Goal: Task Accomplishment & Management: Use online tool/utility

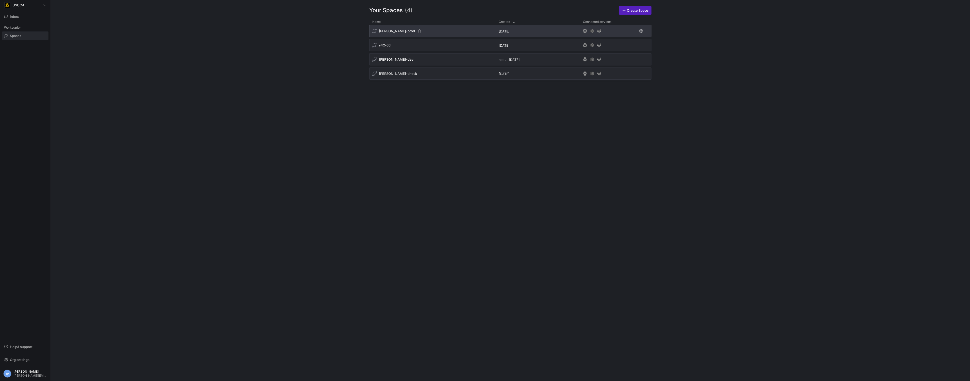
click at [424, 31] on div "[PERSON_NAME]-prod" at bounding box center [432, 31] width 126 height 12
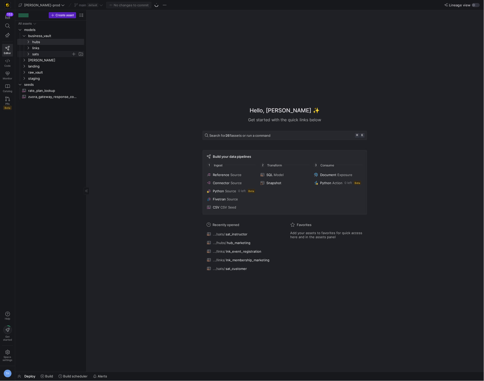
click at [48, 53] on span "sats" at bounding box center [51, 54] width 39 height 6
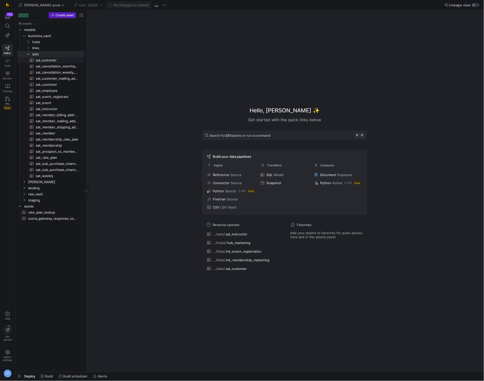
click at [47, 61] on span "sal_customer​​​​​​​​​​" at bounding box center [57, 60] width 43 height 6
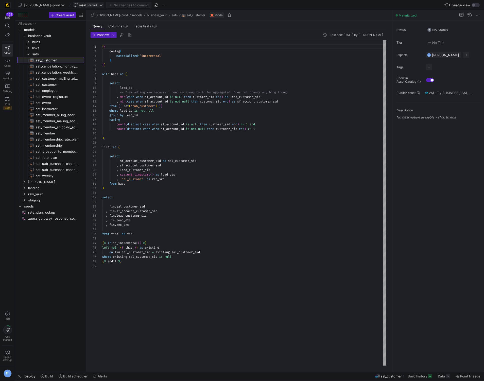
scroll to position [46, 0]
click at [87, 4] on span "default" at bounding box center [92, 5] width 11 height 4
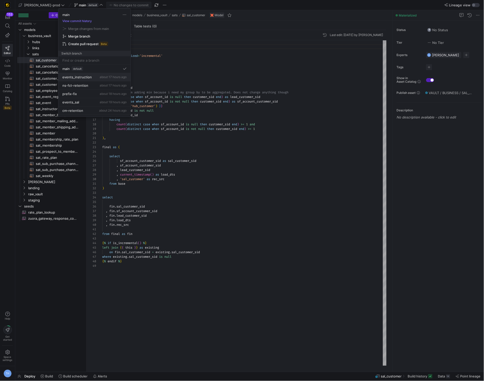
click at [90, 75] on button "events_instruction about 17 hours ago" at bounding box center [94, 77] width 72 height 8
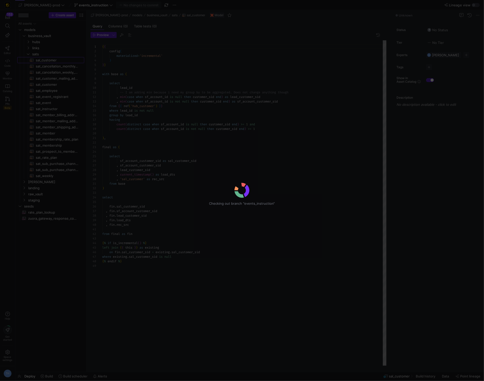
scroll to position [46, 0]
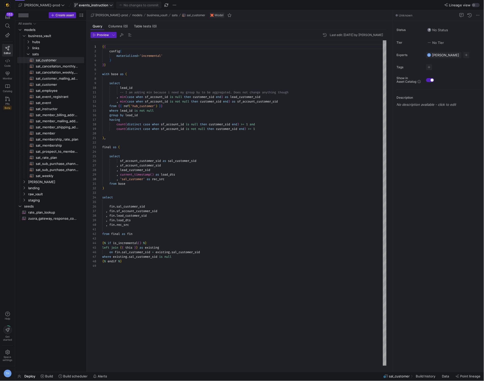
click at [86, 4] on span "events_instruction" at bounding box center [93, 5] width 29 height 4
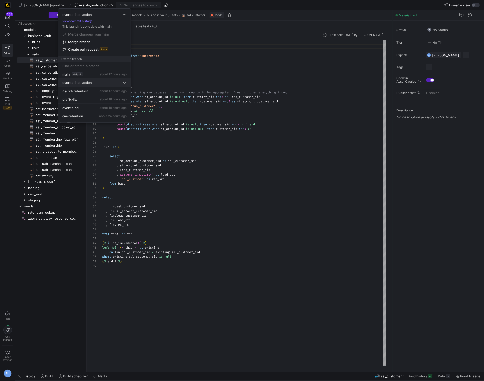
click at [90, 81] on span "events_instruction" at bounding box center [76, 83] width 29 height 4
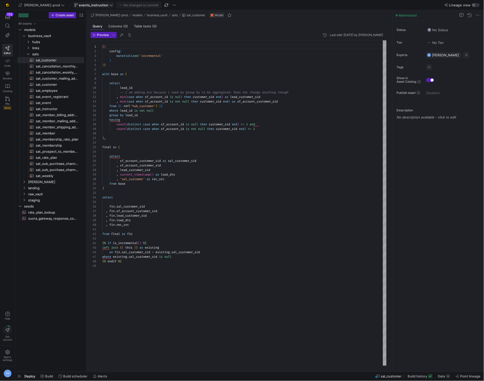
click at [81, 6] on span "events_instruction" at bounding box center [93, 5] width 29 height 4
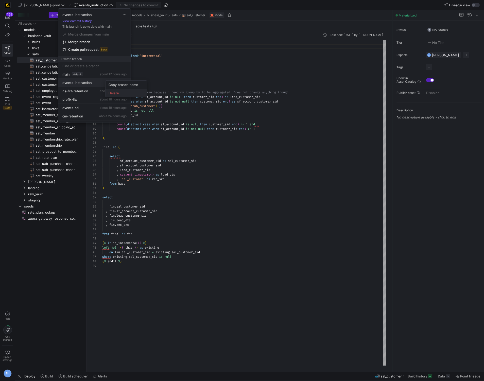
click at [109, 91] on span "Delete" at bounding box center [126, 93] width 35 height 4
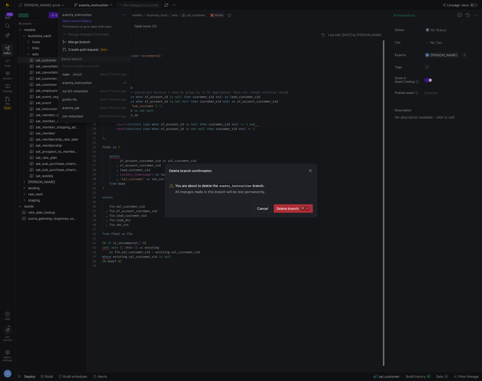
click at [288, 208] on span "Delete branch ⌘ ⏎" at bounding box center [293, 209] width 33 height 4
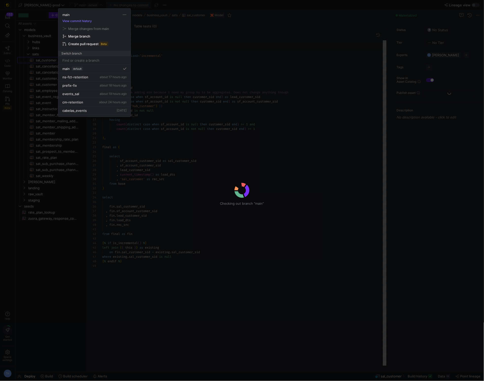
scroll to position [46, 0]
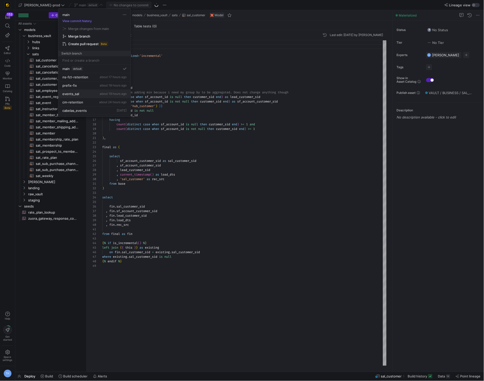
click at [109, 94] on span "about 19 hours ago" at bounding box center [113, 94] width 27 height 4
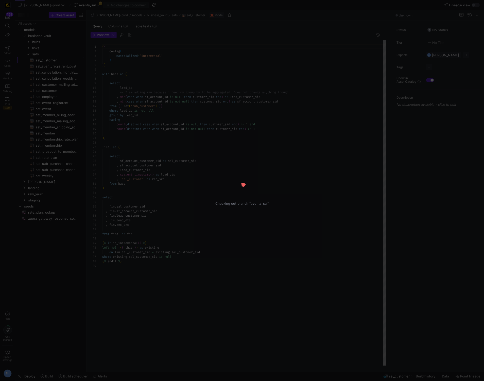
scroll to position [46, 0]
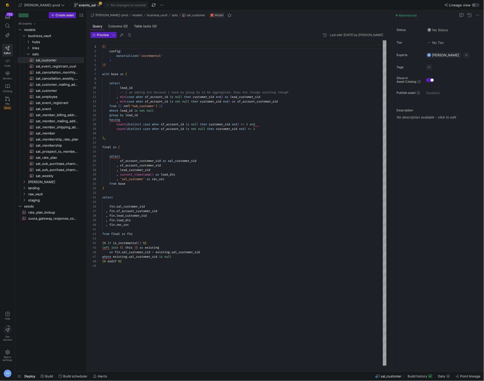
click at [97, 3] on icon at bounding box center [99, 5] width 4 height 4
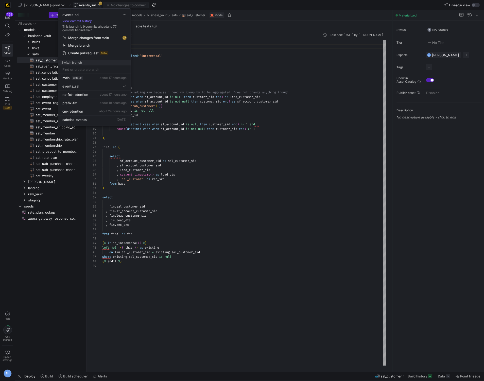
click at [85, 38] on span "Merge changes from main" at bounding box center [88, 38] width 41 height 4
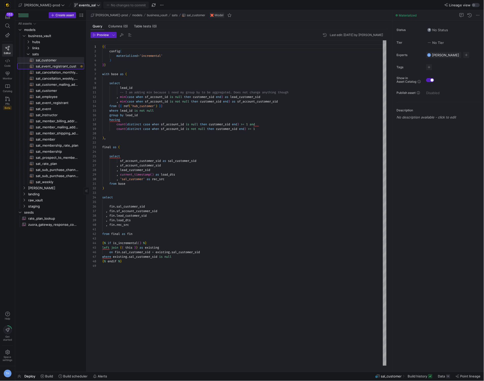
click at [64, 66] on span "sal_event_registrant_cust​​​​​​​​​​" at bounding box center [57, 66] width 43 height 6
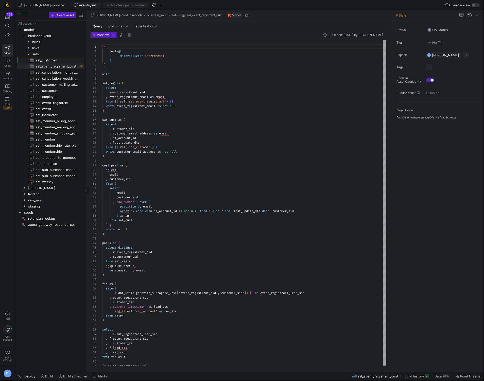
click at [62, 60] on span "sal_customer​​​​​​​​​​" at bounding box center [57, 60] width 43 height 6
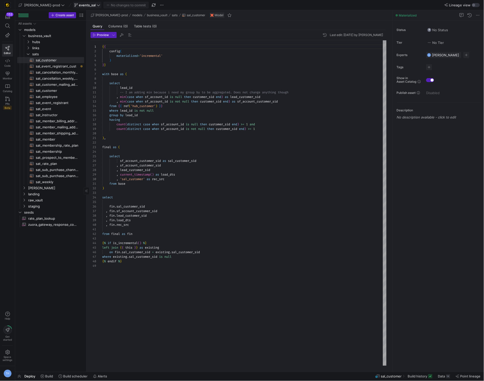
click at [62, 63] on span "sal_event_registrant_cust​​​​​​​​​​" at bounding box center [57, 66] width 43 height 6
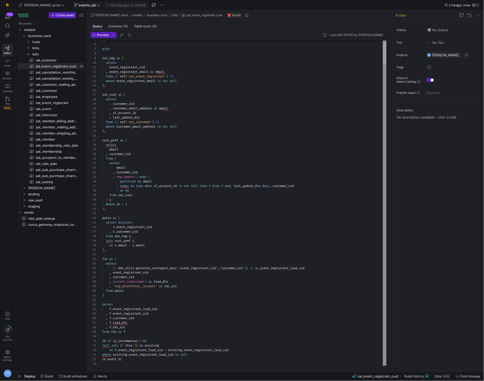
click at [210, 216] on div "} } with sat_reg as ( select event_registrant_sid , event_registrant_email as e…" at bounding box center [244, 190] width 285 height 351
click at [207, 211] on div "} } with sat_reg as ( select event_registrant_sid , event_registrant_email as e…" at bounding box center [244, 190] width 285 height 351
click at [207, 212] on div "} } with sat_reg as ( select event_registrant_sid , event_registrant_email as e…" at bounding box center [244, 190] width 285 height 351
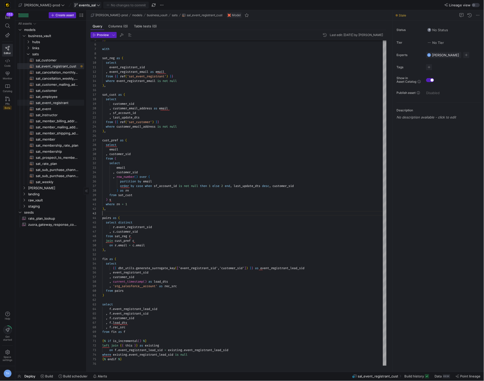
click at [65, 102] on span "sat_event_registrant​​​​​​​​​​" at bounding box center [57, 103] width 43 height 6
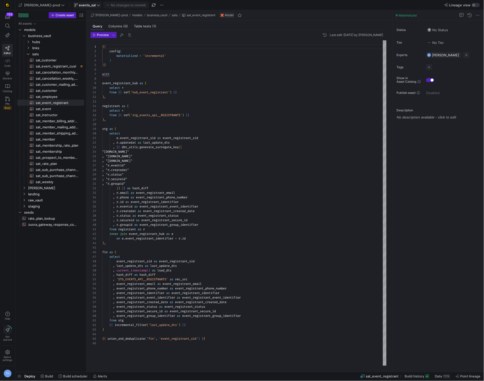
drag, startPoint x: 154, startPoint y: 131, endPoint x: 116, endPoint y: 108, distance: 44.8
click at [152, 130] on div "{ { config ( materialized = 'incremental' ) } } with event_registrant_hub as ( …" at bounding box center [244, 203] width 285 height 326
click at [69, 71] on span "sat_cancellation_monthly_forecast​​​​​​​​​​" at bounding box center [57, 73] width 43 height 6
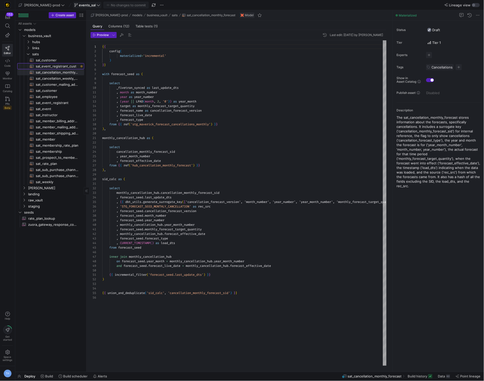
click at [69, 65] on span "sal_event_registrant_cust​​​​​​​​​​" at bounding box center [57, 66] width 43 height 6
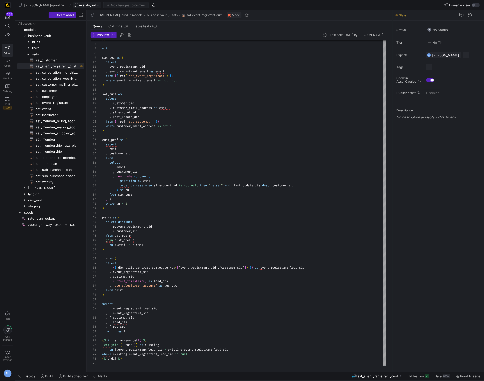
click at [33, 376] on span "Deploy" at bounding box center [29, 377] width 11 height 4
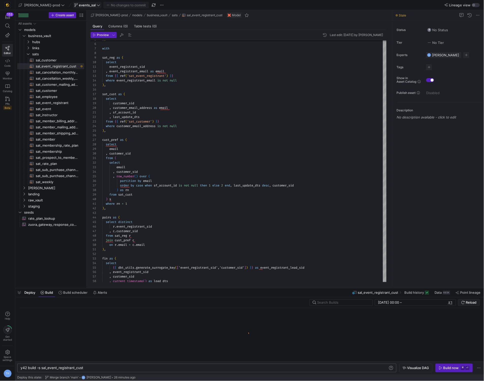
click at [118, 369] on div "y42 build -s sal_event_registrant_cust" at bounding box center [205, 368] width 368 height 4
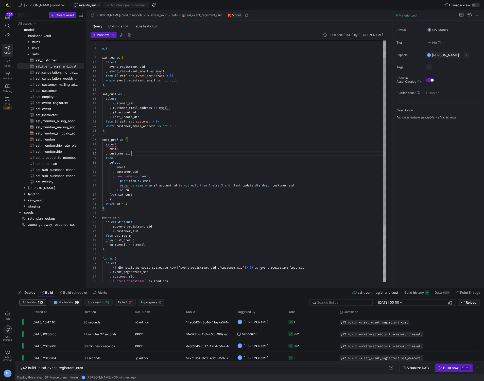
click at [216, 153] on div "} } with sat_reg as ( select event_registrant_sid , event_registrant_email as e…" at bounding box center [244, 190] width 285 height 351
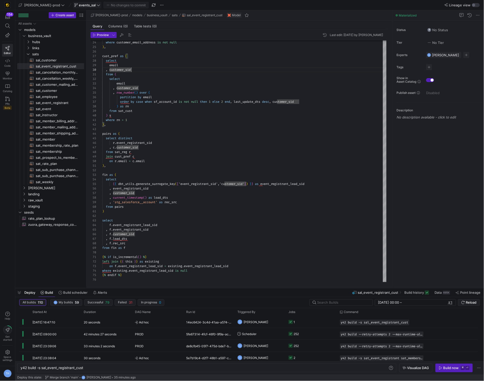
click at [241, 167] on div "where customer_email_address is not null ) , cust_pref as ( select email , cust…" at bounding box center [244, 106] width 285 height 351
click at [46, 33] on span "business_vault" at bounding box center [49, 36] width 43 height 6
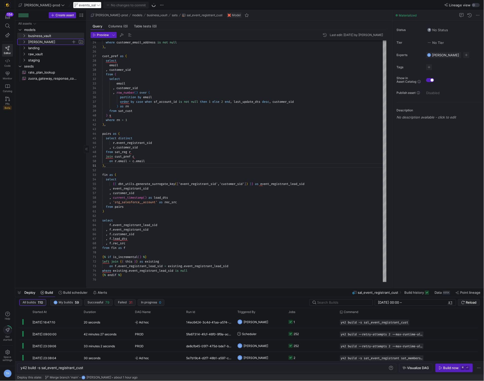
click at [46, 42] on span "[PERSON_NAME]" at bounding box center [49, 42] width 43 height 6
click at [49, 47] on span "dimensions" at bounding box center [51, 48] width 39 height 6
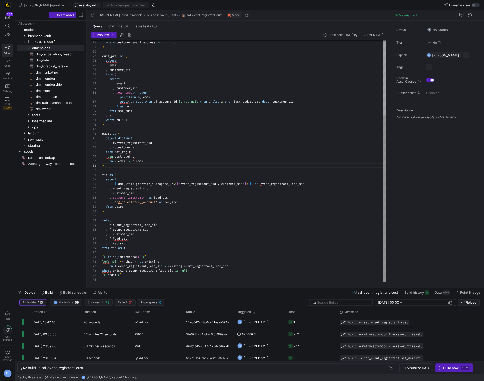
type textarea "where rn = 1 ), pairs as ( select distinct r.event_registrant_sid , c.customer_…"
click at [200, 153] on div "where customer_email_address is not null ) , cust_pref as ( select email , cust…" at bounding box center [244, 106] width 285 height 351
click at [80, 3] on span "events_sal" at bounding box center [87, 5] width 17 height 4
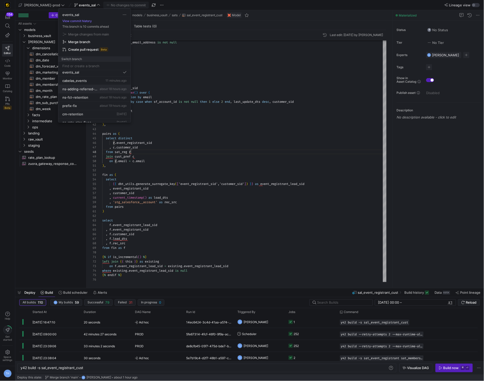
scroll to position [9, 0]
click at [91, 81] on div "cabelas_events 11 minutes ago" at bounding box center [94, 82] width 64 height 4
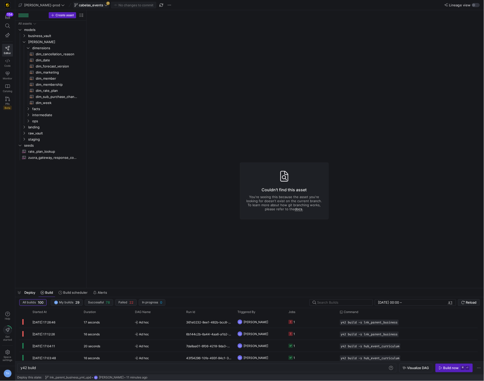
click at [79, 5] on span "cabelas_events" at bounding box center [91, 5] width 24 height 4
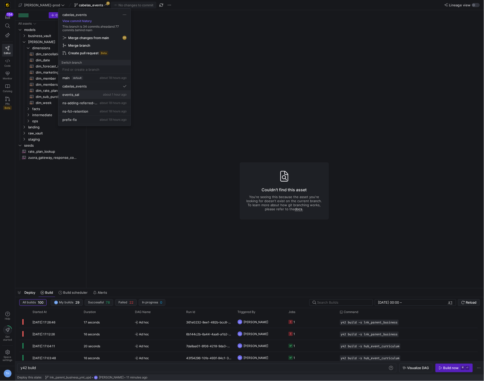
click at [85, 93] on div "events_sal about 1 hour ago" at bounding box center [94, 95] width 64 height 4
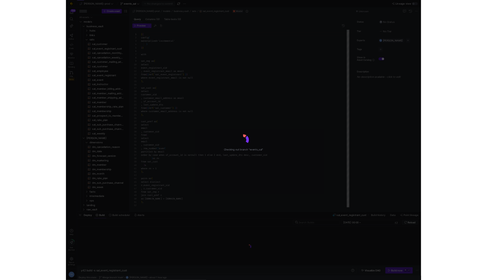
scroll to position [46, 0]
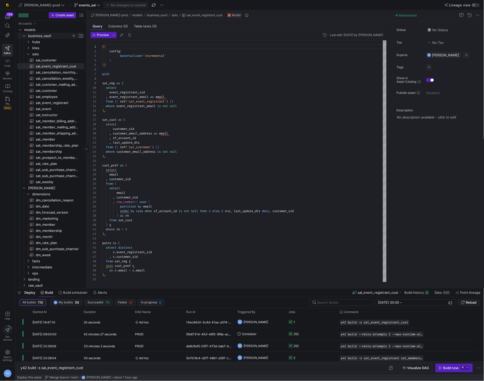
click at [23, 35] on icon "Press SPACE to select this row." at bounding box center [24, 35] width 4 height 3
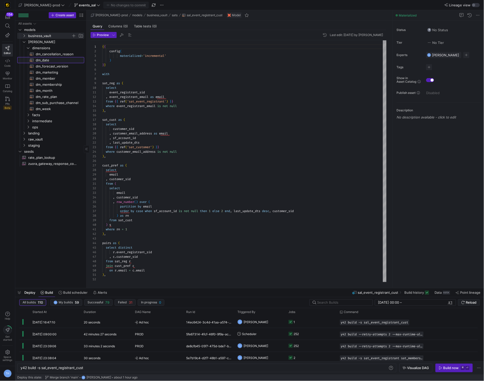
click at [51, 61] on span "dm_date​​​​​​​​​​" at bounding box center [57, 60] width 43 height 6
type textarea "y42 build -s dm_date"
type textarea "{{ config( materialized='table' , post_hook= "alter table {{ this }} add primar…"
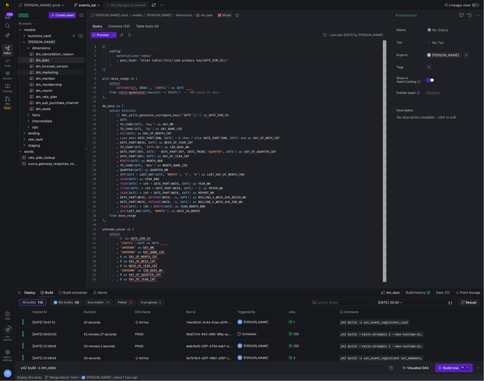
click at [54, 74] on span "dm_marketing​​​​​​​​​​" at bounding box center [57, 73] width 43 height 6
type textarea "y42 build -s dm_marketing"
type textarea "{{ config( materialized='table' , post_hook = "alter table {{ this }} add prima…"
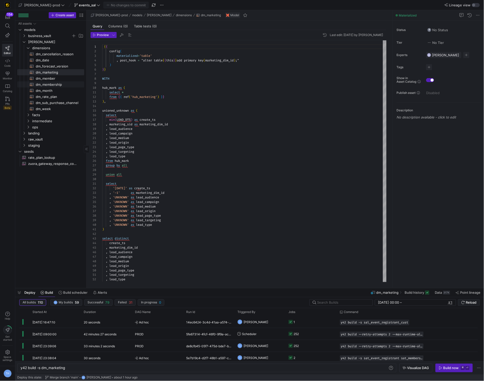
click at [59, 84] on span "dm_membership​​​​​​​​​​" at bounding box center [57, 85] width 43 height 6
type textarea "y42 build -s dm_membership"
type textarea "{{ config( materialized='table' , post_hook = "alter table {{ this }} add prima…"
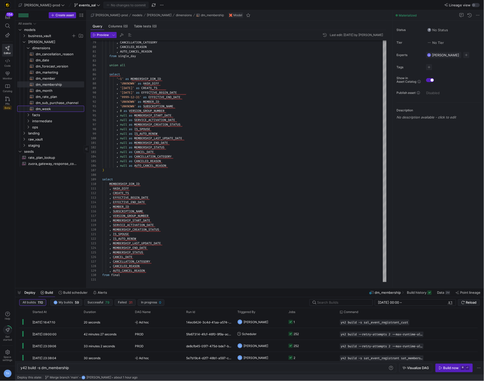
click at [57, 107] on span "dm_week​​​​​​​​​​" at bounding box center [57, 109] width 43 height 6
type textarea "y42 build -s dm_week"
type textarea "{{ config( materialized='table' , post_hook= "alter table {{ this }} add primar…"
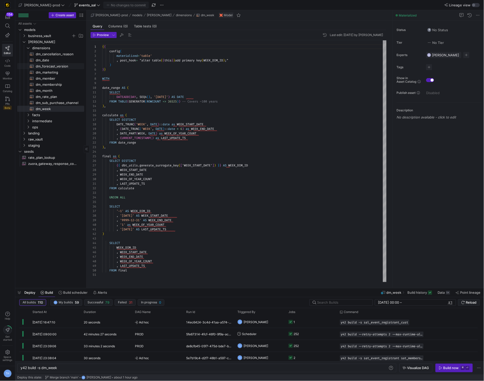
click at [46, 63] on link "dm_forecast_version​​​​​​​​​​" at bounding box center [50, 66] width 67 height 6
type textarea "y42 build -s dm_forecast_version"
type textarea "{{ config( materialized='table' , post_hook= "alter table {{ this }} add primar…"
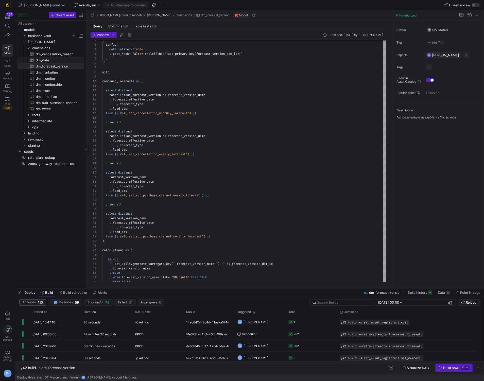
click at [45, 58] on span "dm_date​​​​​​​​​​" at bounding box center [57, 60] width 43 height 6
type textarea "y42 build -s dm_date"
type textarea "{{ config( materialized='table' , post_hook= "alter table {{ this }} add primar…"
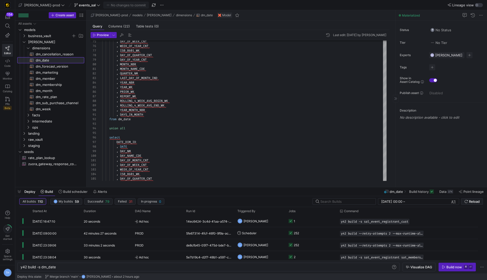
scroll to position [46, 0]
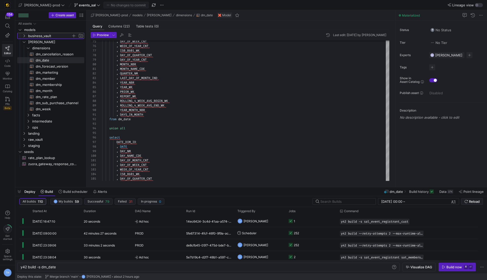
click at [47, 35] on span "business_vault" at bounding box center [49, 36] width 43 height 6
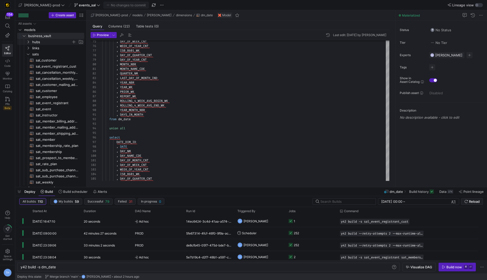
click at [47, 42] on span "hubs" at bounding box center [51, 42] width 39 height 6
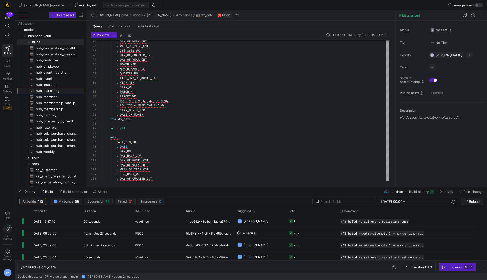
click at [56, 93] on span "hub_marketing​​​​​​​​​​" at bounding box center [57, 91] width 43 height 6
type textarea "y42 build -s hub_marketing"
type textarea "{{ config( materialized='incremental' ) }} with lead_fields as ( select * from …"
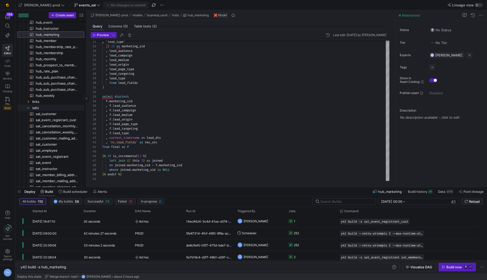
scroll to position [55, 0]
click at [55, 168] on span "sat_instructor​​​​​​​​​​" at bounding box center [57, 170] width 43 height 6
type textarea "y42 build -s sat_instructor"
type textarea "{{ config( materialized='incremental' ) }} with account as ( select *"
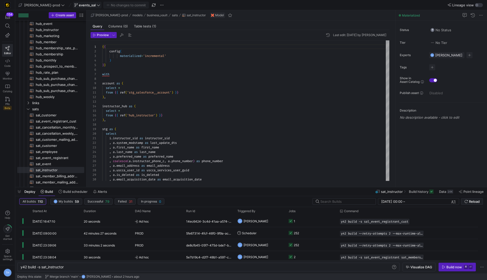
click at [79, 5] on span "events_sal" at bounding box center [87, 5] width 17 height 4
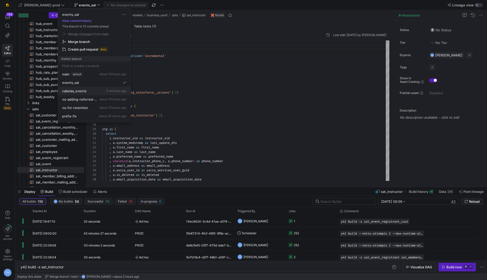
scroll to position [7, 0]
click at [88, 84] on button "cabelas_events 5 minutes ago" at bounding box center [94, 84] width 72 height 8
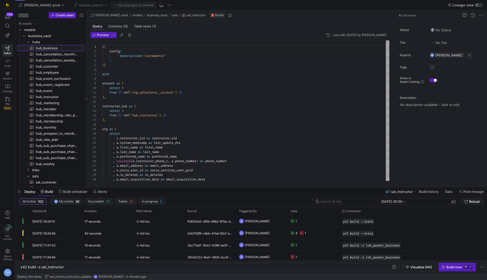
click at [60, 47] on span "hub_business​​​​​​​​​​" at bounding box center [57, 48] width 43 height 6
type textarea "y42 build -s hub_business"
type textarea "{{ config( materialized='incremental' ) }} with business_account as ( select di…"
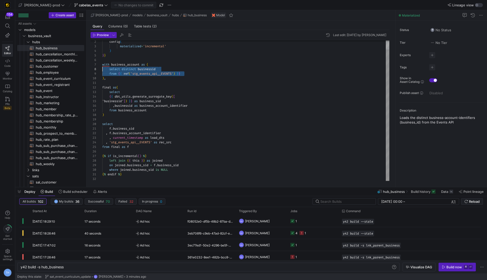
scroll to position [27, 0]
drag, startPoint x: 189, startPoint y: 73, endPoint x: 74, endPoint y: 65, distance: 115.2
click at [102, 65] on div "config ( materialized = 'incremental' ) } } with business_account as ( select d…" at bounding box center [245, 106] width 287 height 150
click at [117, 75] on div "config ( materialized = 'incremental' ) } } with business_account as ( select d…" at bounding box center [245, 106] width 287 height 150
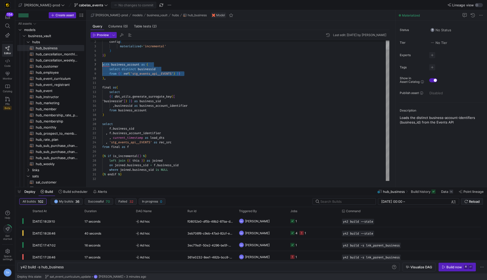
click at [112, 77] on div "config ( materialized = 'incremental' ) } } with business_account as ( select d…" at bounding box center [245, 106] width 287 height 150
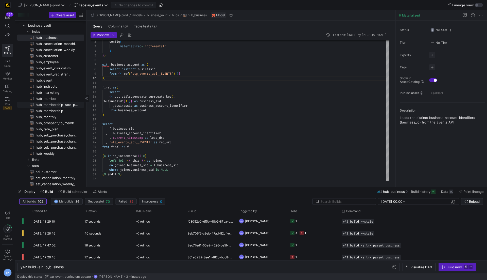
scroll to position [5, 0]
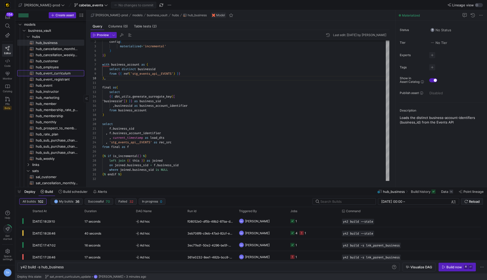
click at [62, 70] on span "hub_event_curriculum​​​​​​​​​​" at bounding box center [57, 73] width 43 height 6
type textarea "y42 build -s hub_event_curriculum"
type textarea "{{ config( materialized='incremental' ) }} with hub_event_curriculum as ( selec…"
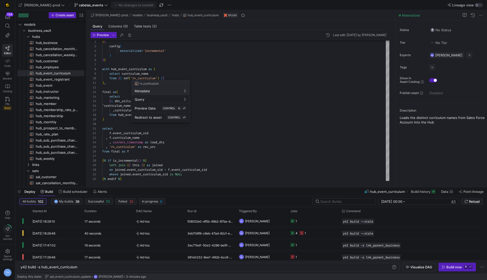
click at [118, 80] on div at bounding box center [243, 140] width 487 height 280
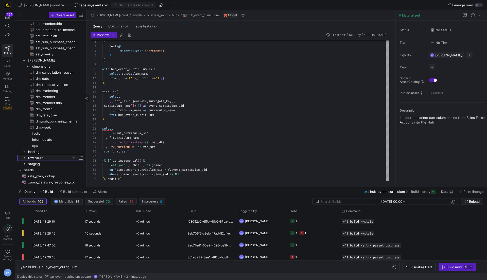
click at [46, 156] on span "raw_vault" at bounding box center [49, 158] width 43 height 6
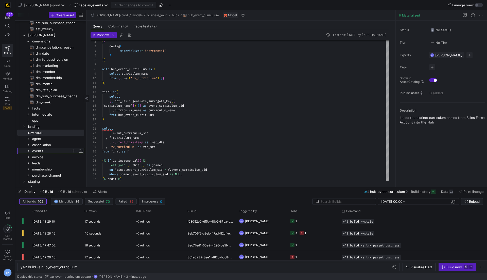
click at [48, 151] on span "events" at bounding box center [51, 151] width 39 height 6
click at [48, 155] on span "rv_curriculum​​​​​​​​​​" at bounding box center [57, 157] width 43 height 6
type textarea "y42 build -s rv_curriculum"
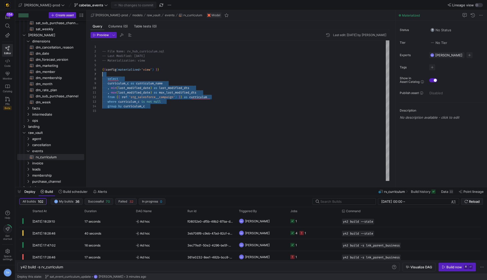
type textarea ", max(last_modified_date) as max_last_modified_dts from {{ ref('stg_salesforce_…"
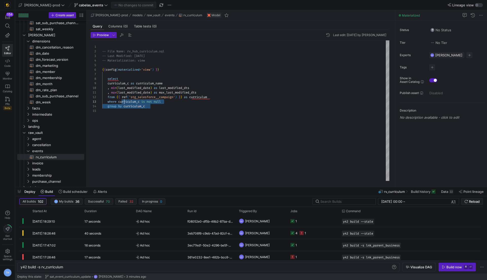
drag, startPoint x: 176, startPoint y: 119, endPoint x: 136, endPoint y: 109, distance: 40.6
click at [135, 109] on div "-- File Name: rv_hub_curriculum.sql -- Last Modified: [DATE] -- Materialization…" at bounding box center [245, 110] width 287 height 141
click at [136, 109] on div "-- File Name: rv_hub_curriculum.sql -- Last Modified: [DATE] -- Materialization…" at bounding box center [245, 110] width 287 height 141
click at [160, 109] on div "-- File Name: rv_hub_curriculum.sql -- Last Modified: [DATE] -- Materialization…" at bounding box center [245, 110] width 287 height 141
click at [164, 106] on div "-- File Name: rv_hub_curriculum.sql -- Last Modified: [DATE] -- Materialization…" at bounding box center [245, 110] width 287 height 141
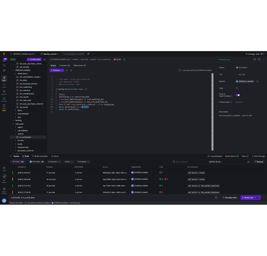
scroll to position [9, 0]
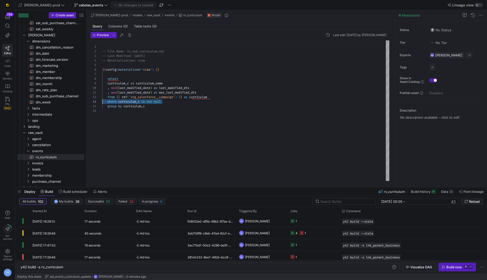
drag, startPoint x: 169, startPoint y: 102, endPoint x: 91, endPoint y: 102, distance: 78.2
click at [102, 102] on div "-- File Name: rv_hub_curriculum.sql -- Last Modified: [DATE] -- Materialization…" at bounding box center [245, 110] width 287 height 141
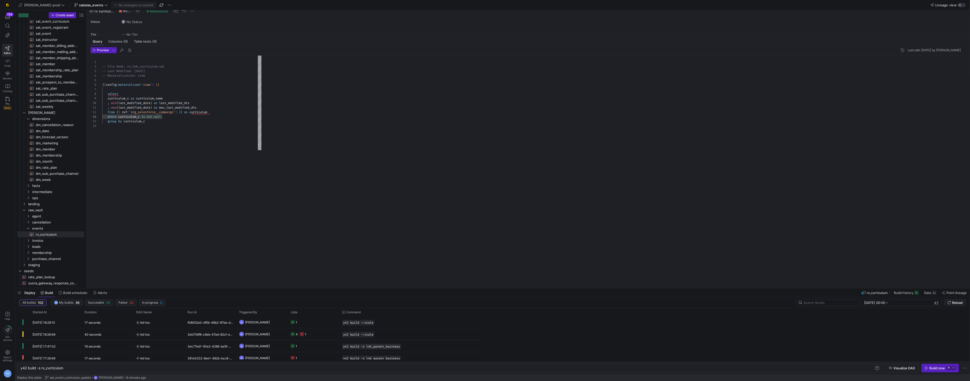
scroll to position [195, 0]
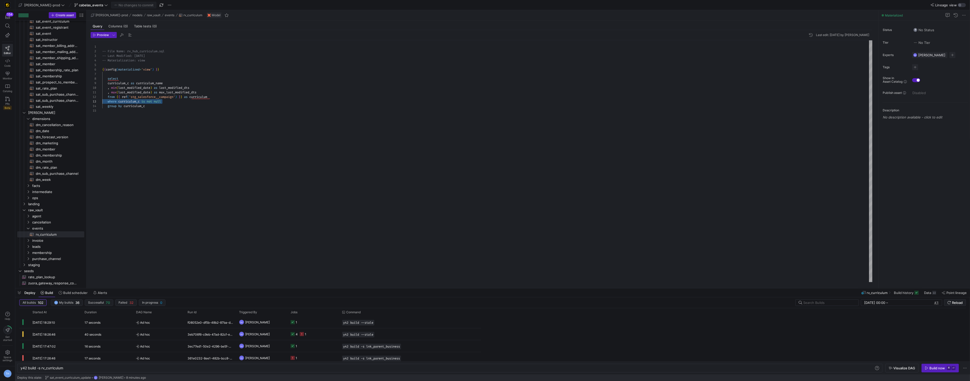
click at [133, 129] on div "-- File Name: rv_hub_curriculum.sql -- Last Modified: [DATE] -- Materialization…" at bounding box center [487, 161] width 770 height 242
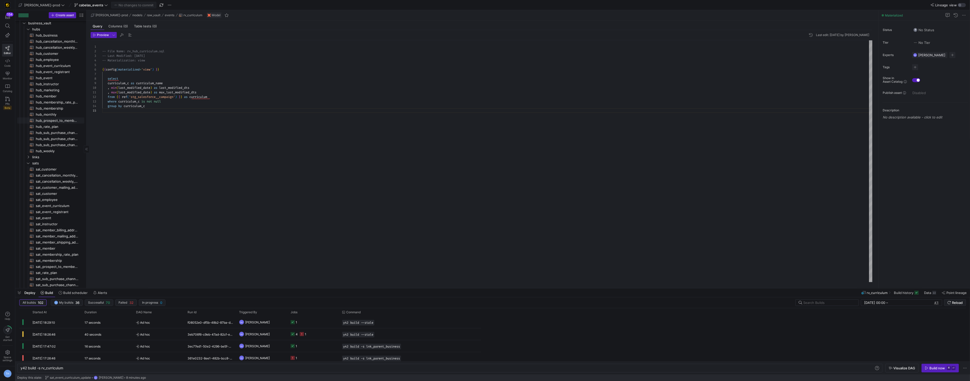
click at [58, 121] on span "hub_prospect_to_member_conversion​​​​​​​​​​" at bounding box center [57, 121] width 43 height 6
type textarea "y42 build -s hub_prospect_to_member_conversion"
type textarea "{{ config( materialized='incremental' ) }} with customer_hub as ( select"
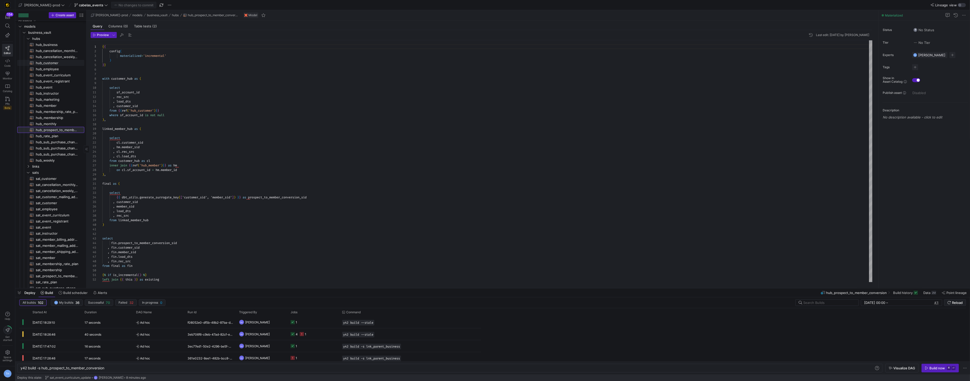
scroll to position [3, 0]
click at [65, 66] on span "hub_event_curriculum​​​​​​​​​​" at bounding box center [57, 68] width 43 height 6
type textarea "y42 build -s hub_event_curriculum"
type textarea "{{ config( materialized='incremental' ) }} with hub_event_curriculum as ( selec…"
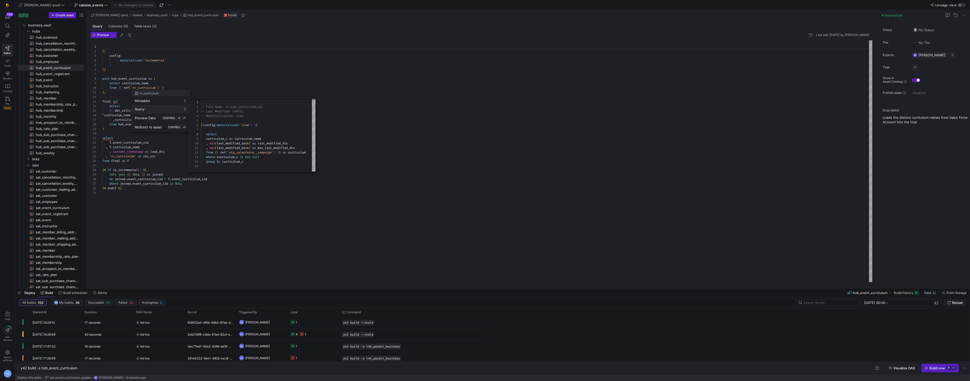
click at [224, 82] on div at bounding box center [485, 190] width 970 height 381
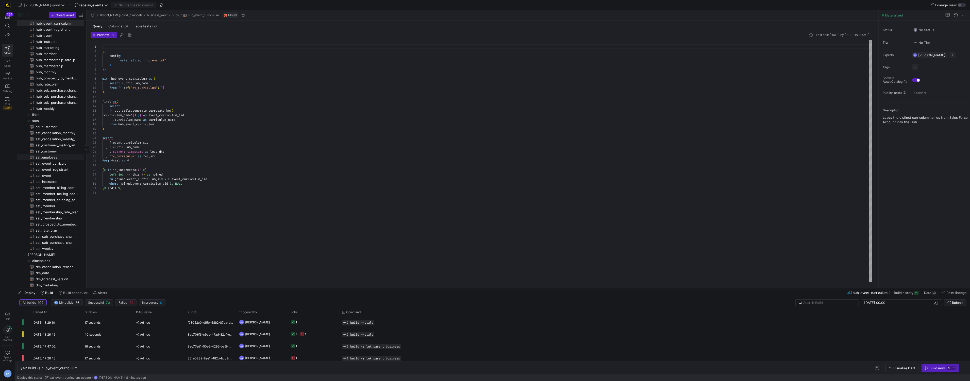
scroll to position [56, 0]
click at [167, 331] on span "Ad hoc" at bounding box center [158, 335] width 45 height 12
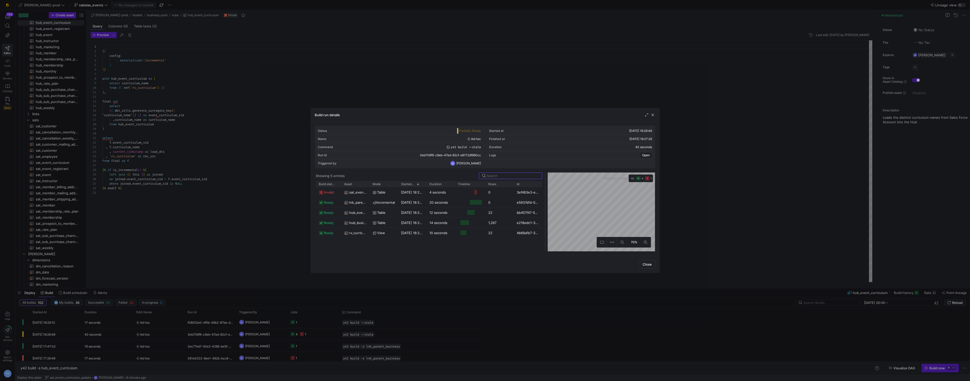
drag, startPoint x: 486, startPoint y: 196, endPoint x: 546, endPoint y: 205, distance: 61.0
click at [484, 205] on div at bounding box center [545, 212] width 2 height 79
click at [422, 88] on div at bounding box center [485, 190] width 970 height 381
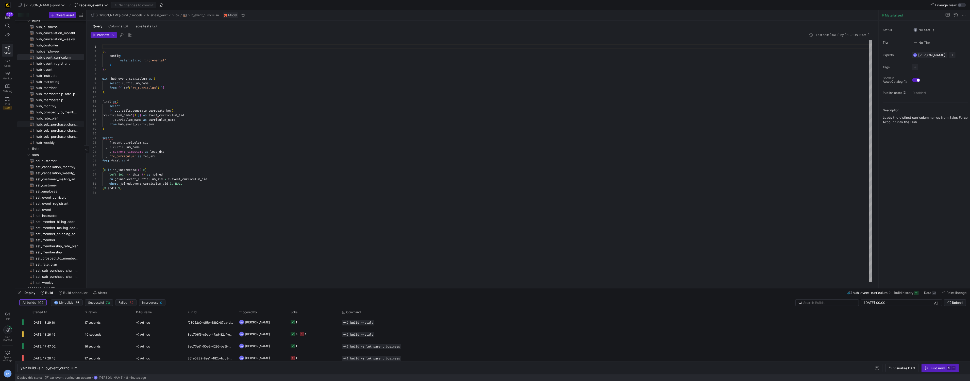
scroll to position [16, 0]
click at [56, 32] on span "hub_business​​​​​​​​​​" at bounding box center [57, 32] width 43 height 6
type textarea "y42 build -s hub_business"
type textarea "{{ config( materialized='incremental' ) }} with business_account as ( select di…"
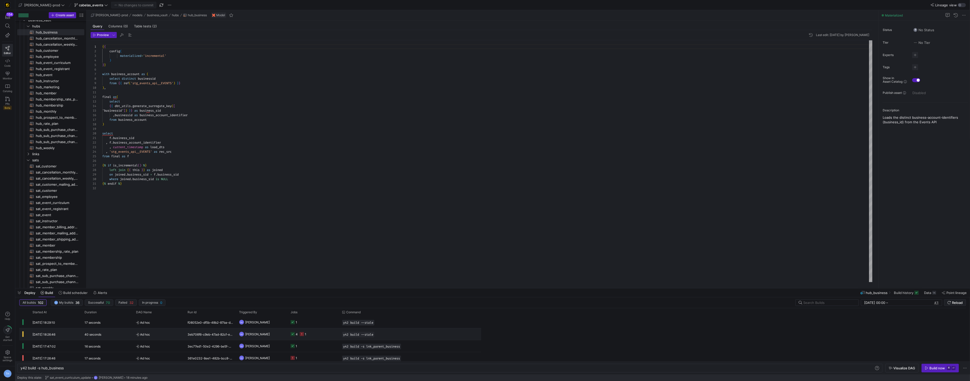
click at [384, 333] on y42-orchestration-run-configuration-details "y42 build --stale" at bounding box center [384, 335] width 85 height 6
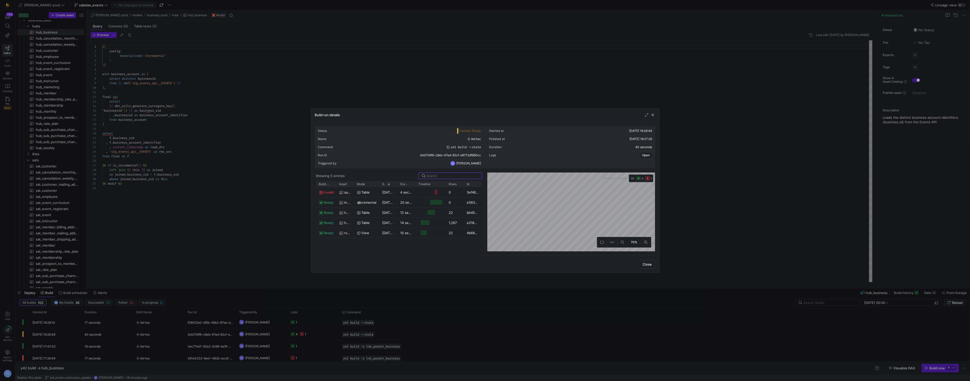
click at [261, 223] on div at bounding box center [485, 190] width 970 height 381
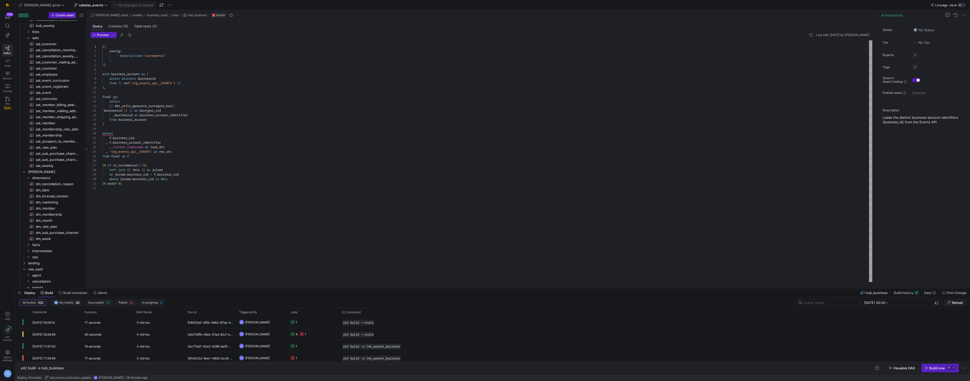
scroll to position [139, 0]
click at [79, 5] on span "cabelas_events" at bounding box center [91, 5] width 24 height 4
click at [180, 117] on div at bounding box center [485, 190] width 970 height 381
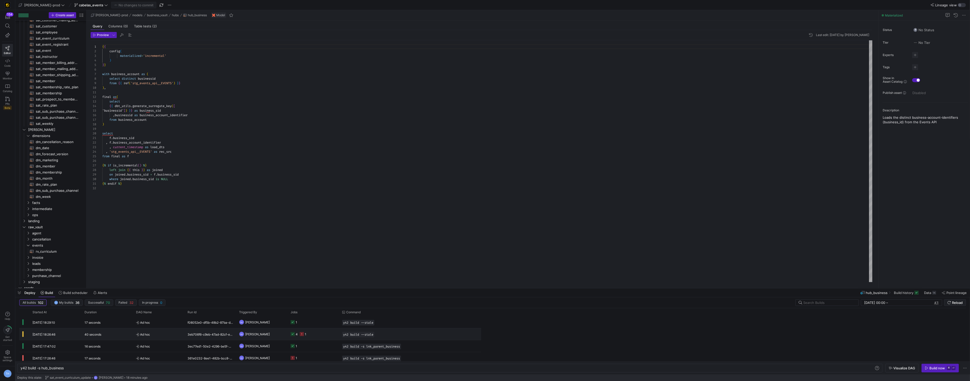
click at [163, 331] on span "Ad hoc" at bounding box center [158, 335] width 45 height 12
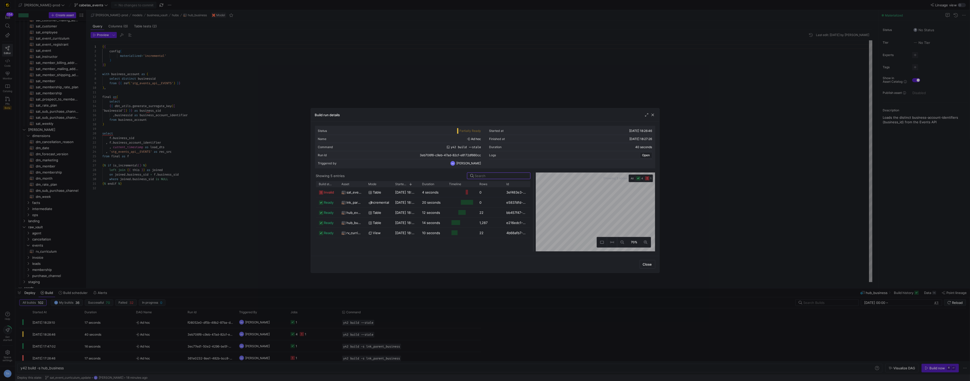
drag, startPoint x: 485, startPoint y: 191, endPoint x: 533, endPoint y: 188, distance: 48.3
click at [484, 188] on div at bounding box center [533, 212] width 2 height 79
click at [445, 201] on div "20 seconds" at bounding box center [432, 202] width 27 height 10
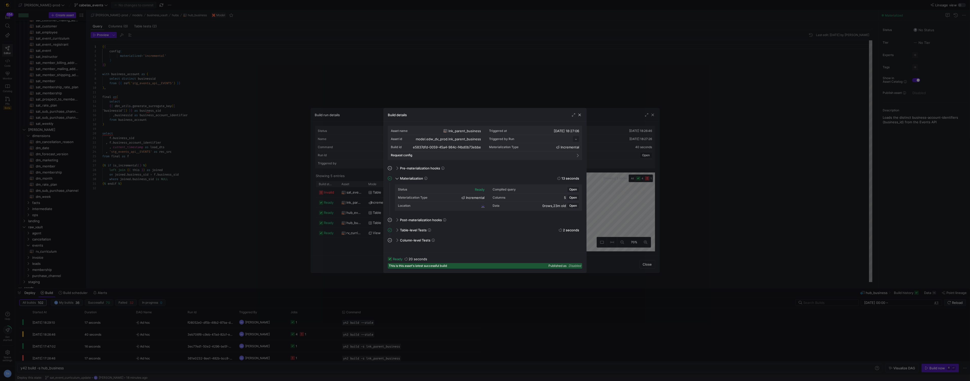
scroll to position [46, 0]
click at [427, 67] on div at bounding box center [485, 190] width 970 height 381
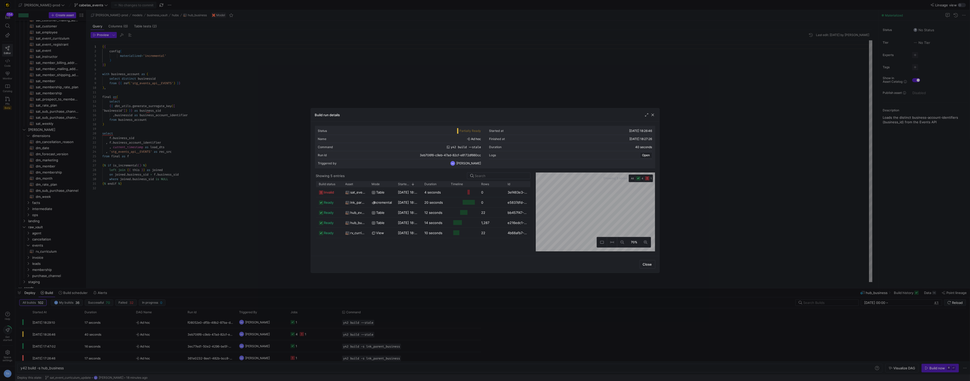
click at [427, 67] on div at bounding box center [485, 190] width 970 height 381
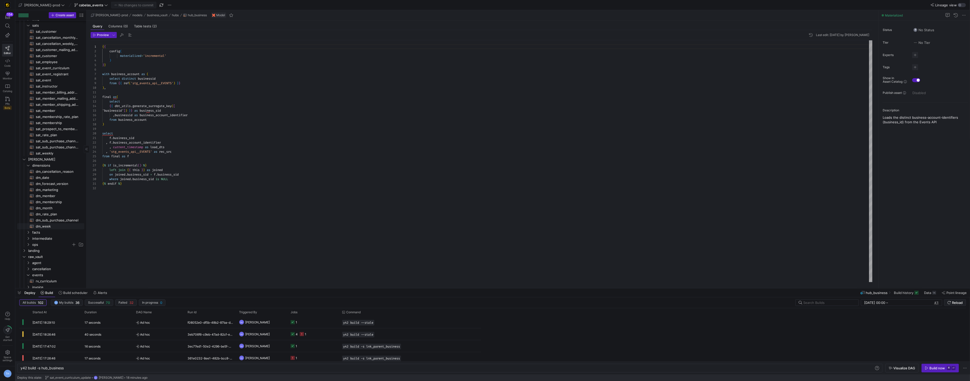
scroll to position [114, 0]
click at [47, 172] on span "links" at bounding box center [51, 170] width 39 height 6
click at [49, 196] on span "lnk_parent_business​​​​​​​​​​" at bounding box center [57, 196] width 43 height 6
type textarea "y42 build -s lnk_parent_business"
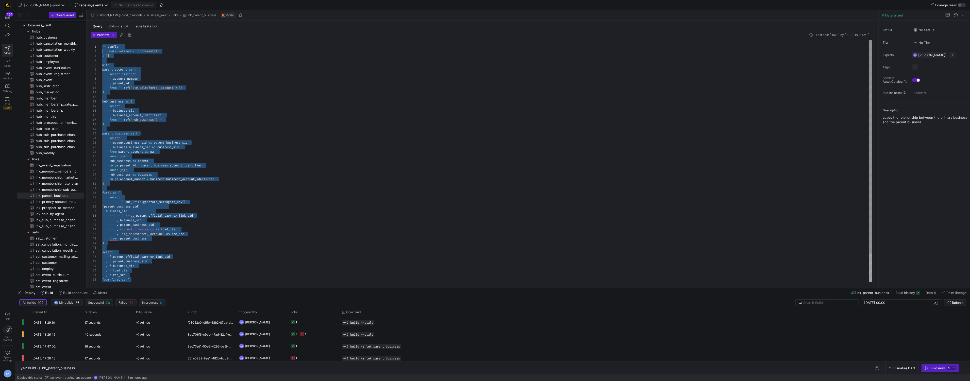
drag, startPoint x: 129, startPoint y: 275, endPoint x: 108, endPoint y: -6, distance: 282.0
type textarea "select [DOMAIN_NAME]_sid as parent_business_sid , [DOMAIN_NAME]_sid as business…"
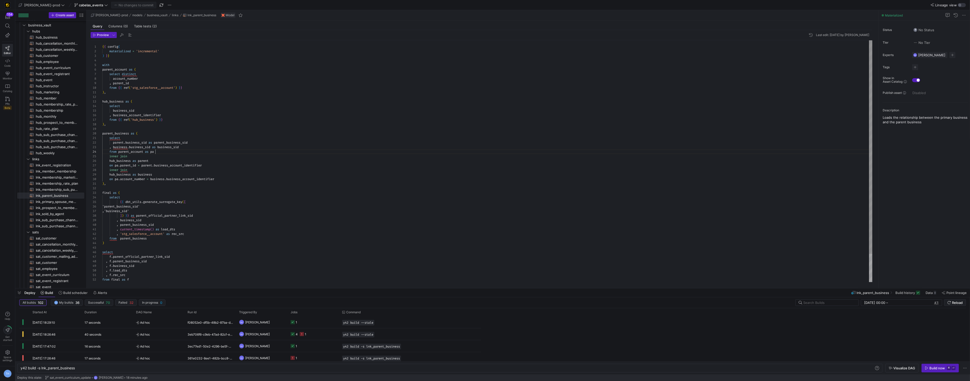
click at [204, 153] on div "select distinct account_number , parent_id from { { ref ( 'stg_salesforce__acco…" at bounding box center [487, 177] width 770 height 274
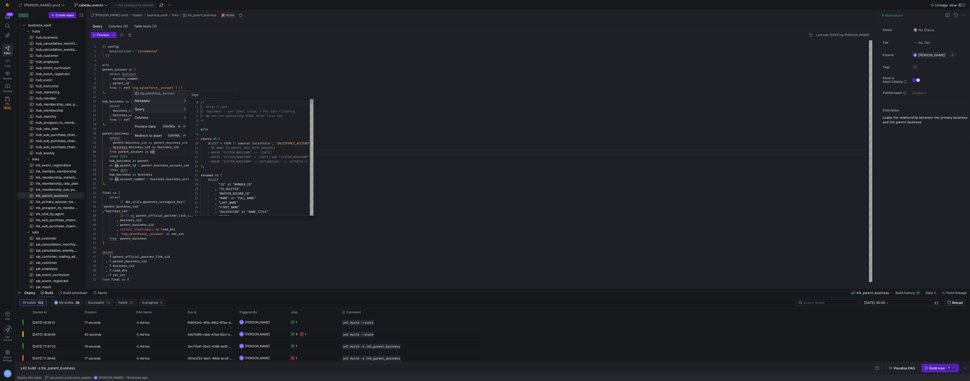
scroll to position [46, 0]
click at [232, 91] on div at bounding box center [485, 190] width 970 height 381
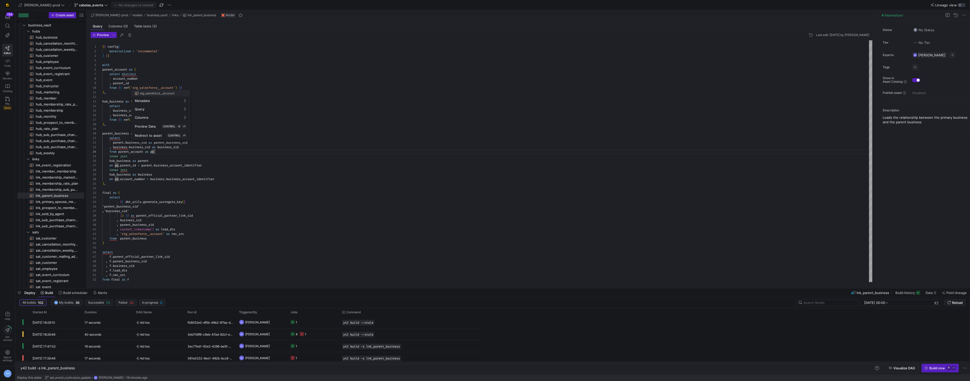
click at [162, 70] on div at bounding box center [485, 190] width 970 height 381
